Goal: Check status

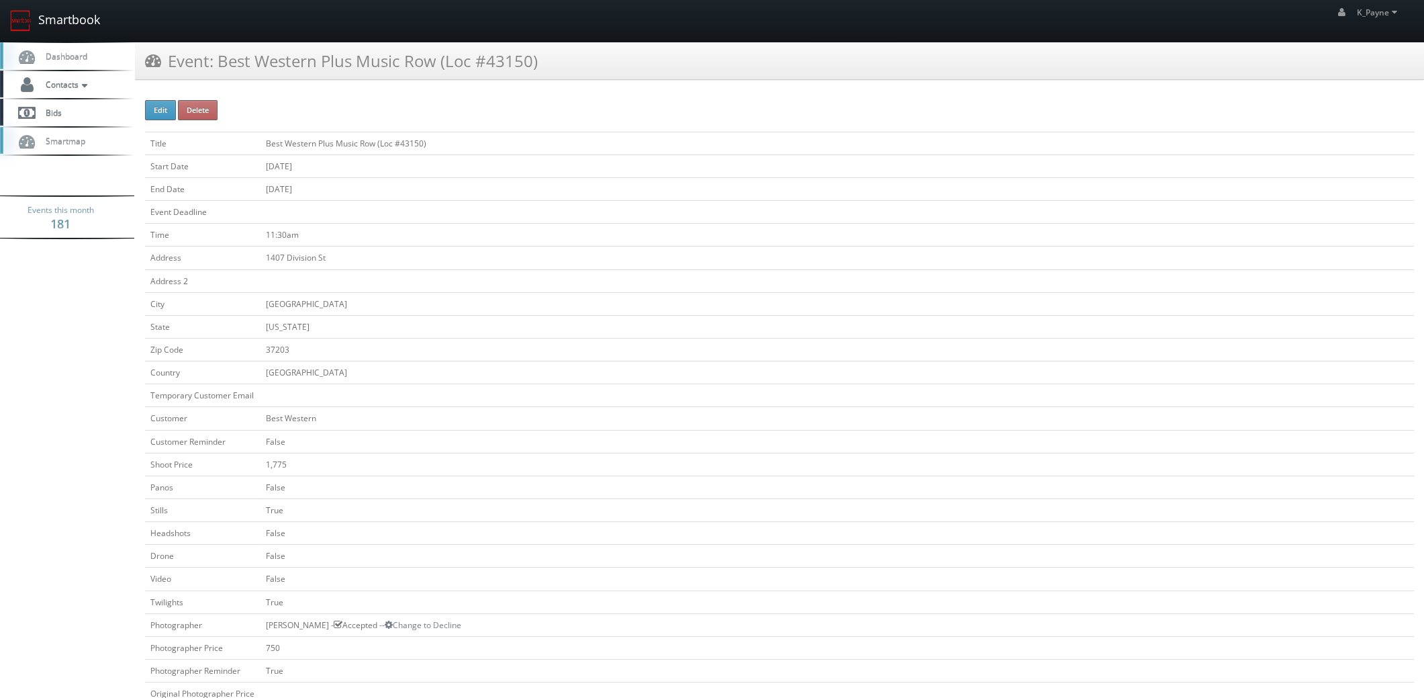
click at [54, 13] on link "Smartbook" at bounding box center [55, 21] width 110 height 42
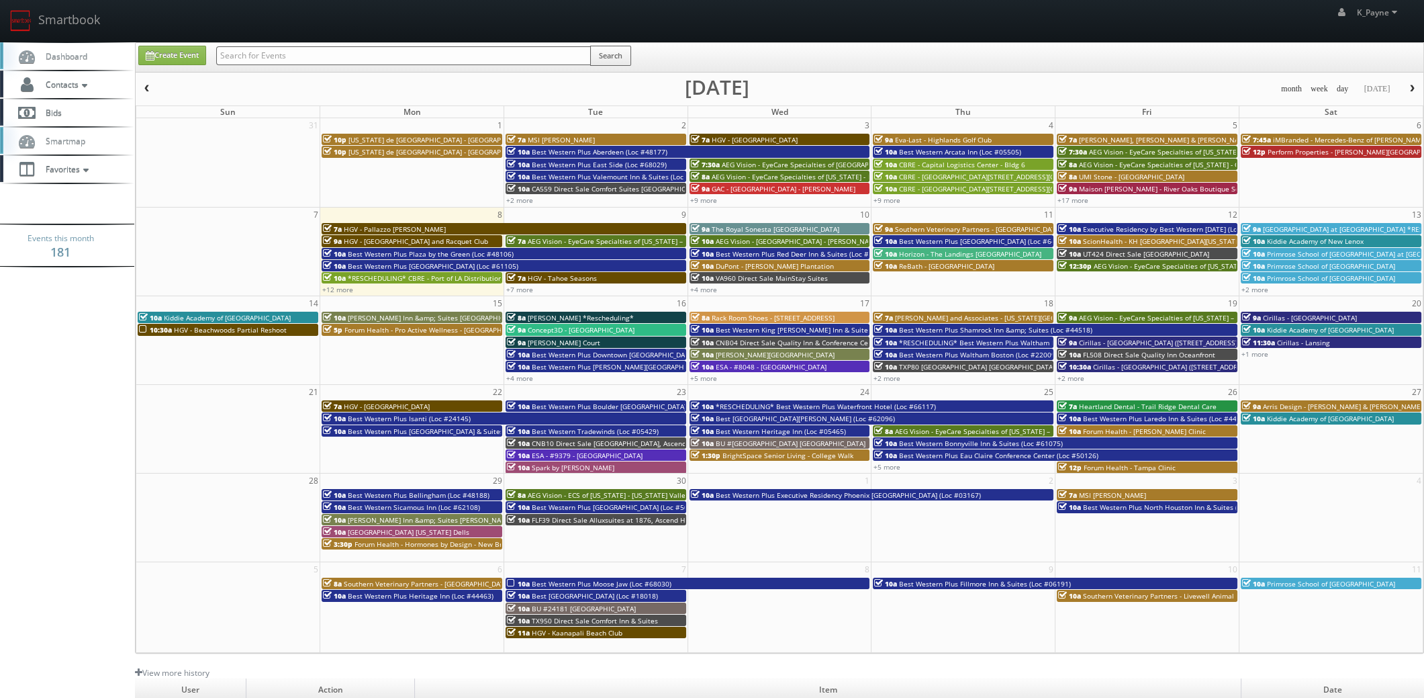
click at [363, 56] on input "text" at bounding box center [403, 55] width 375 height 19
type input "61094"
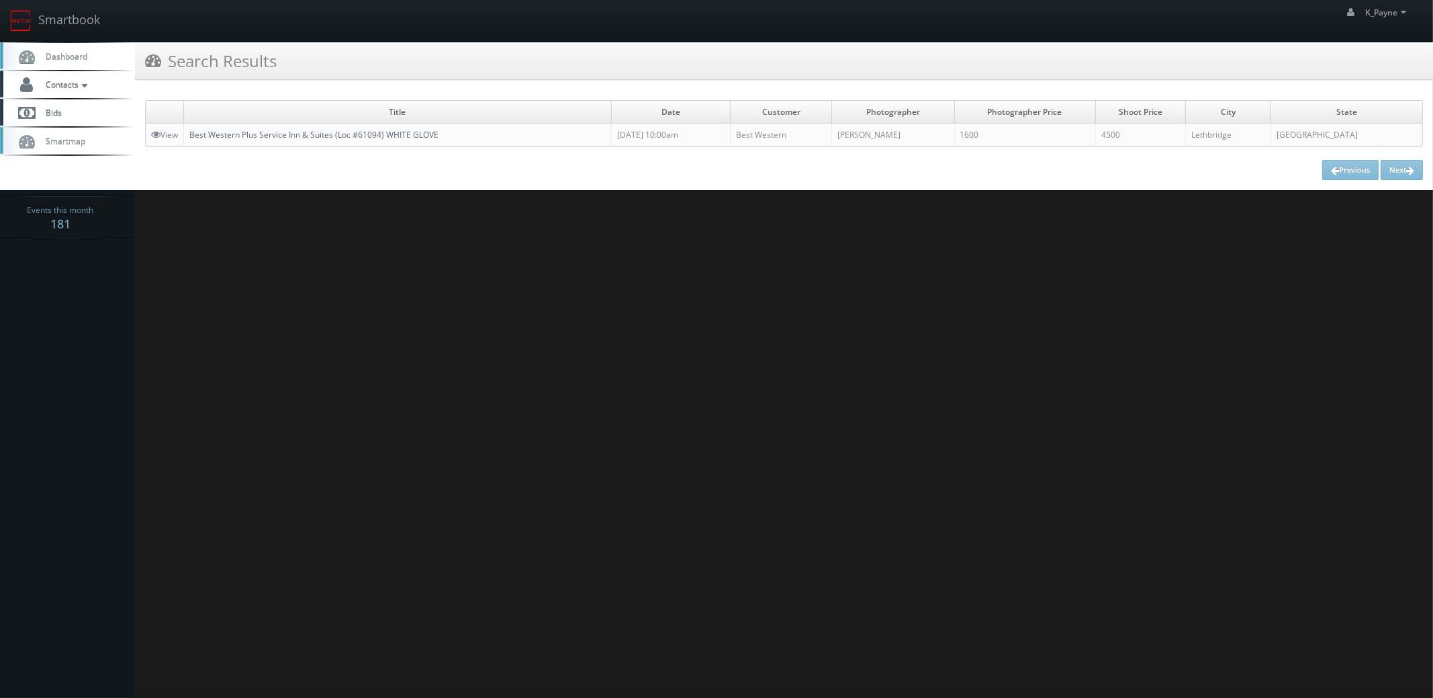
click at [405, 136] on link "Best Western Plus Service Inn & Suites (Loc #61094) WHITE GLOVE" at bounding box center [313, 134] width 249 height 11
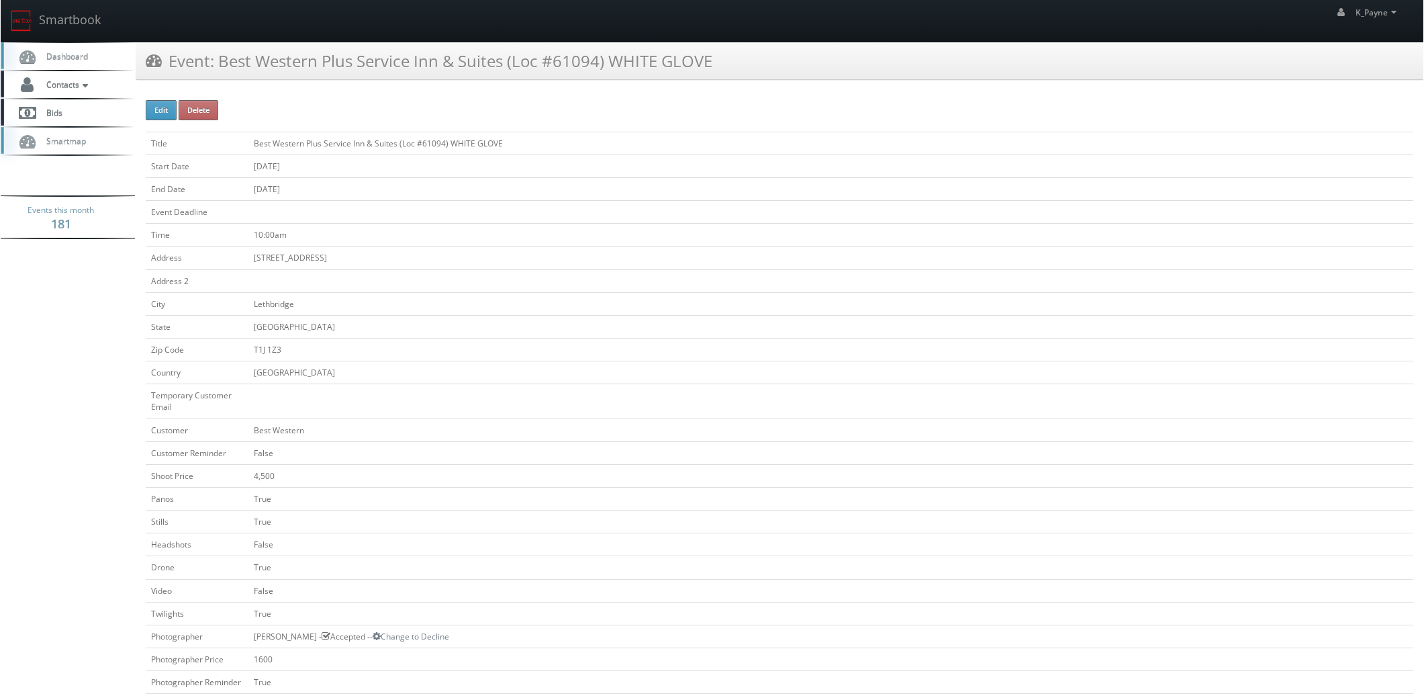
scroll to position [66, 0]
